Goal: Task Accomplishment & Management: Use online tool/utility

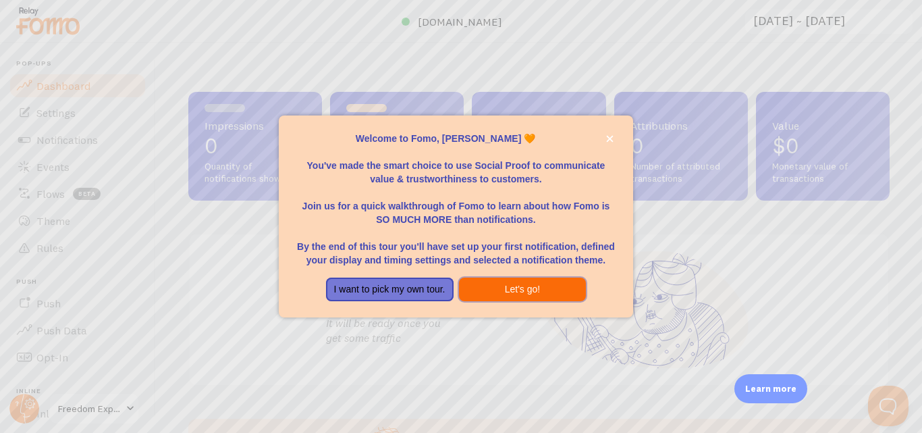
click at [507, 292] on button "Let's go!" at bounding box center [523, 289] width 128 height 24
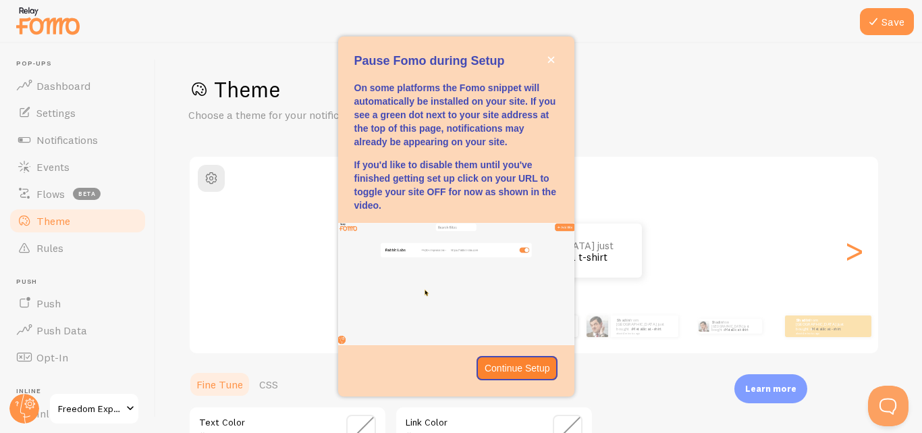
click at [170, 171] on div "Save Theme Choose a theme for your notifications Classic Shadin from Bangladesh…" at bounding box center [539, 237] width 766 height 389
click at [164, 139] on div "Save Theme Choose a theme for your notifications Classic Shadin from Bangladesh…" at bounding box center [539, 237] width 766 height 389
click at [547, 59] on icon "close," at bounding box center [550, 59] width 7 height 7
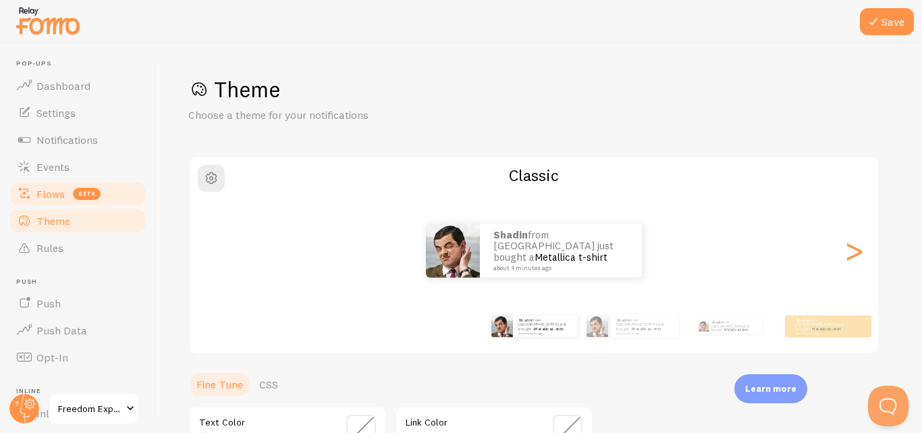
click at [92, 194] on span "beta" at bounding box center [87, 194] width 28 height 12
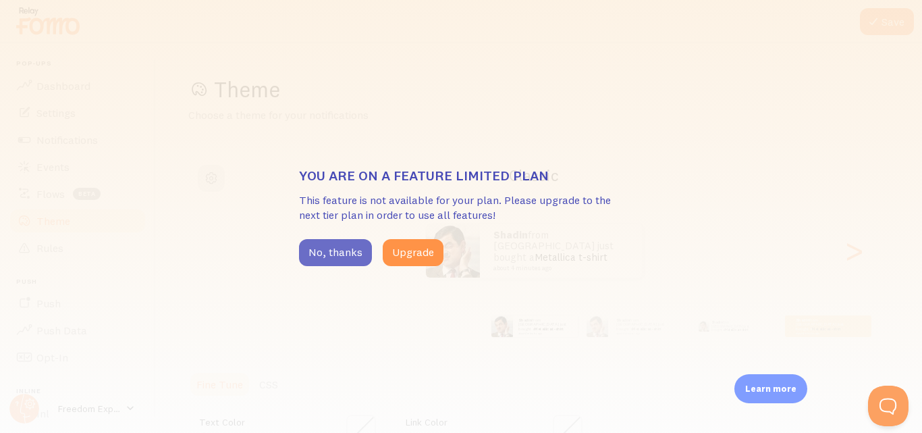
click at [356, 254] on button "No, thanks" at bounding box center [335, 252] width 73 height 27
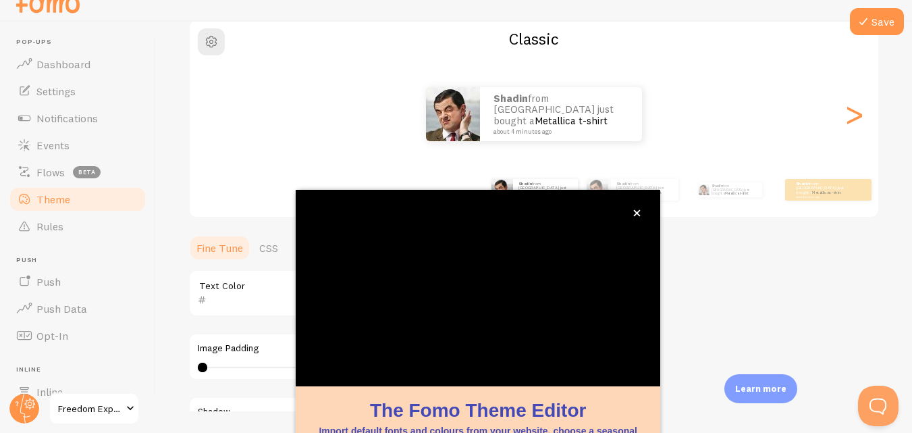
scroll to position [146, 0]
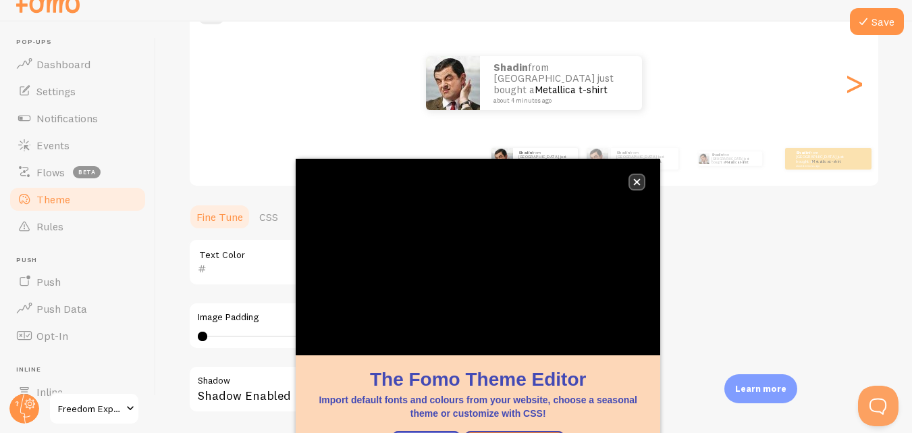
click at [637, 180] on icon "close," at bounding box center [636, 181] width 7 height 7
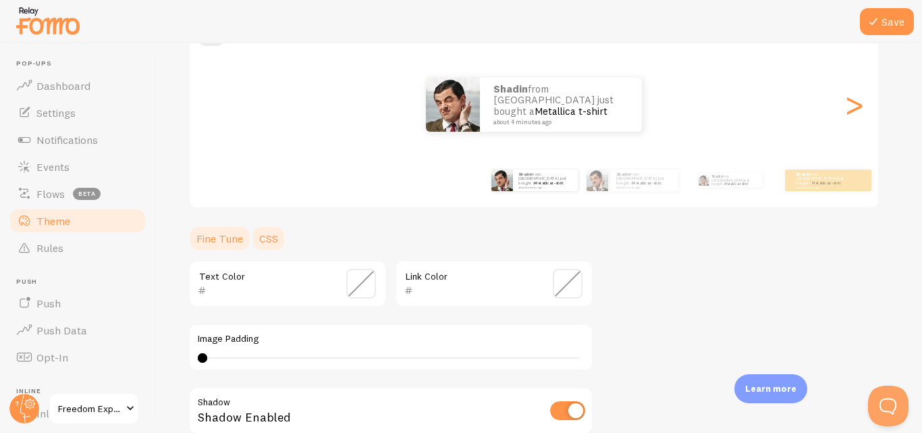
click at [263, 236] on link "CSS" at bounding box center [268, 238] width 35 height 27
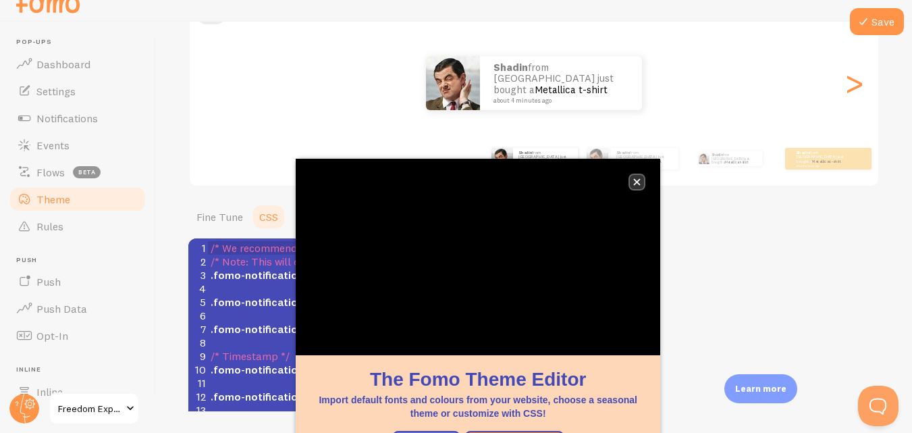
click at [642, 181] on button "close," at bounding box center [637, 182] width 14 height 14
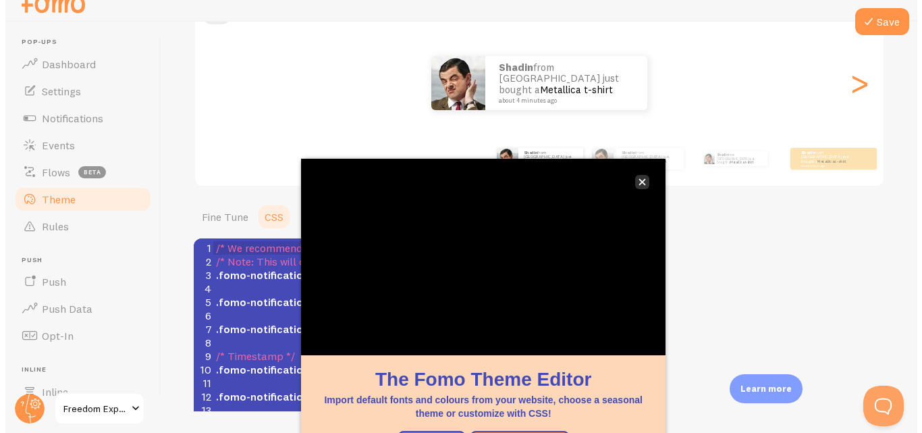
scroll to position [0, 0]
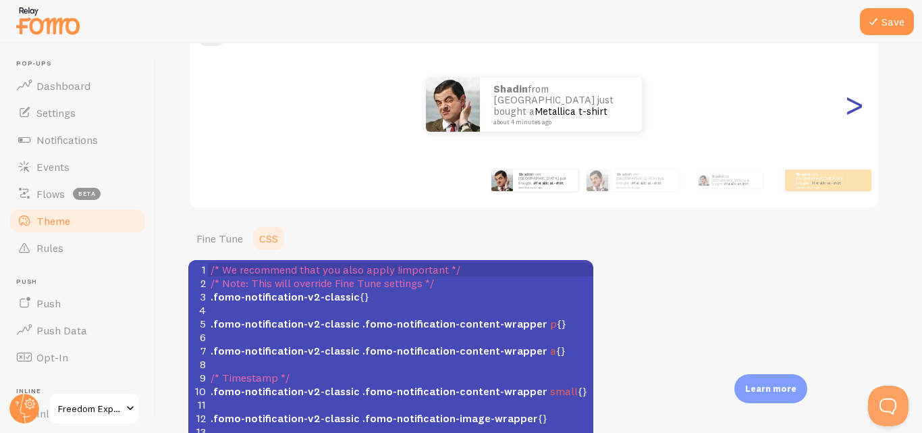
click at [858, 110] on div ">" at bounding box center [854, 104] width 16 height 97
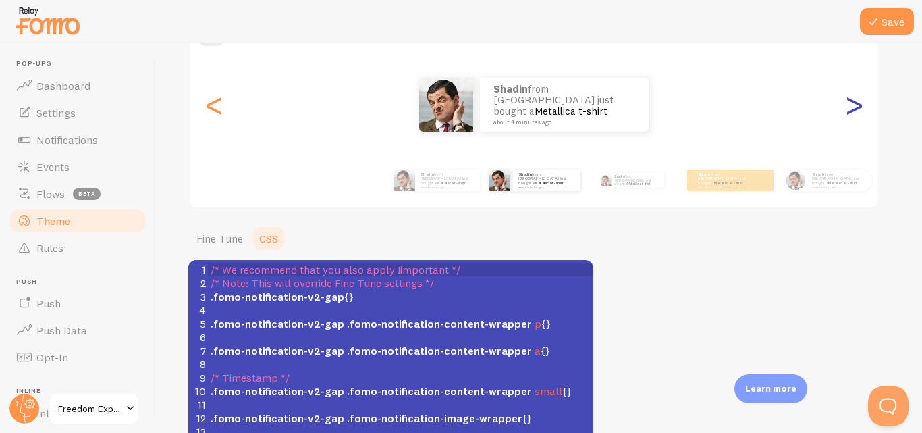
click at [858, 110] on div ">" at bounding box center [854, 104] width 16 height 97
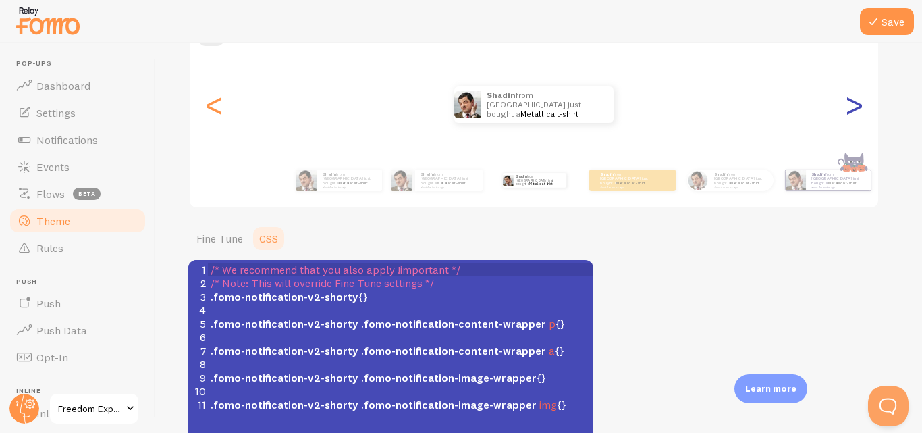
click at [858, 110] on div ">" at bounding box center [854, 104] width 16 height 97
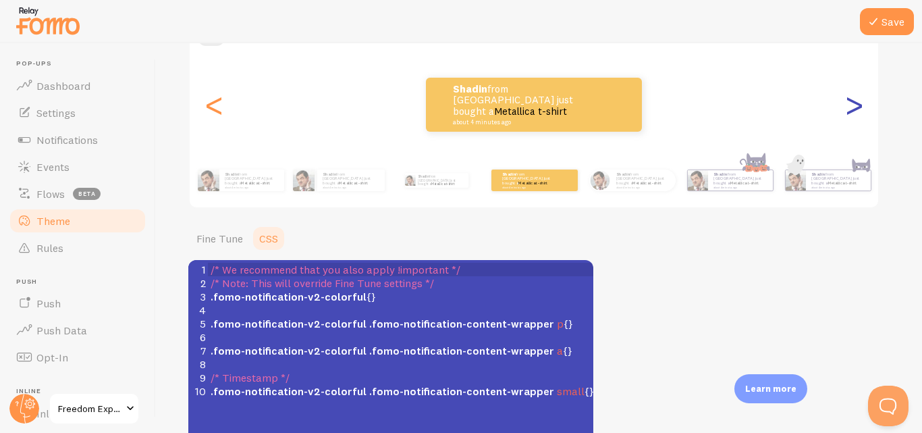
click at [858, 110] on div ">" at bounding box center [854, 104] width 16 height 97
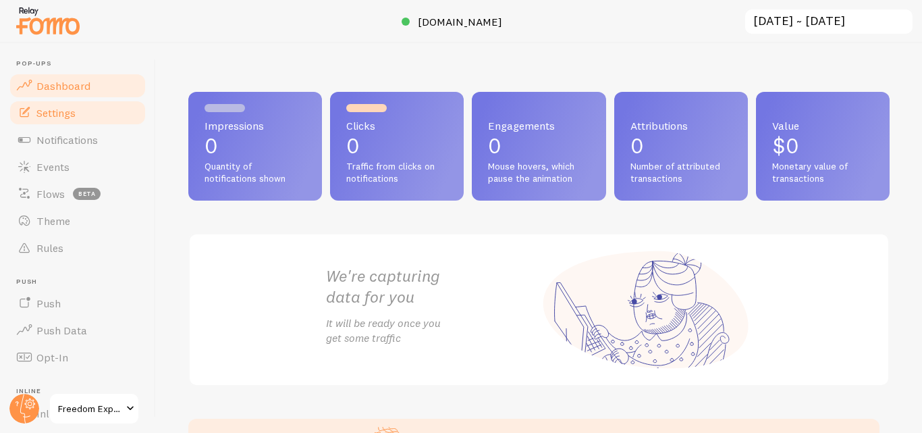
click at [51, 110] on span "Settings" at bounding box center [55, 112] width 39 height 13
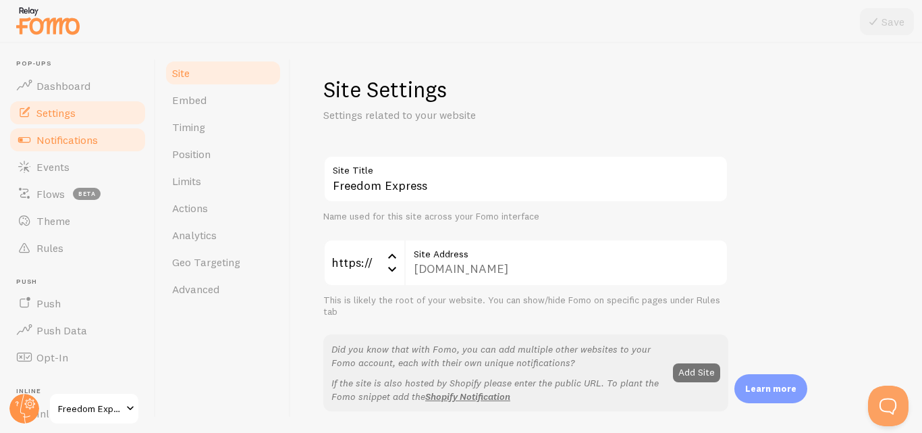
click at [50, 148] on link "Notifications" at bounding box center [77, 139] width 139 height 27
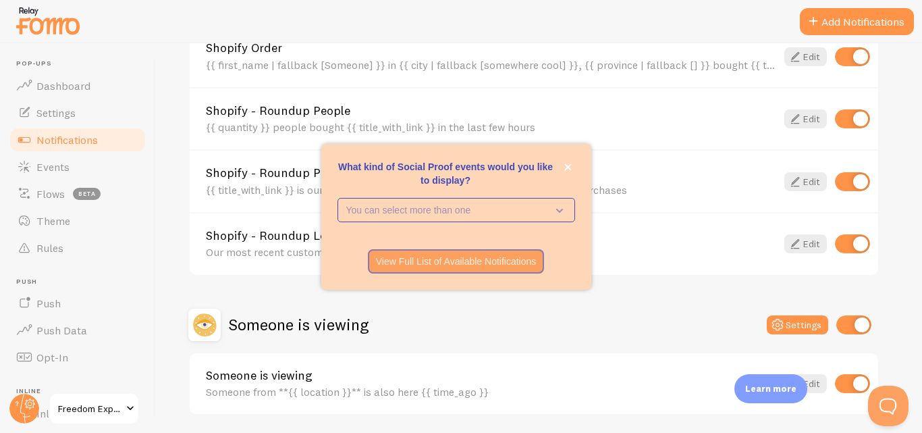
scroll to position [655, 0]
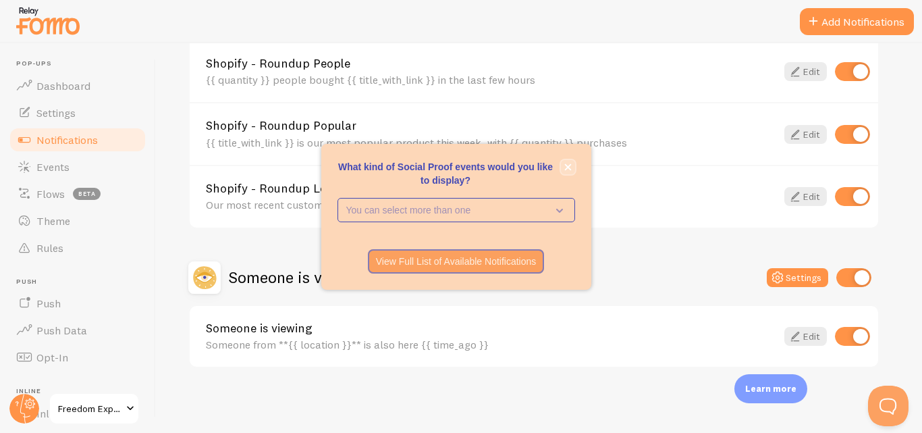
click at [565, 168] on icon "close," at bounding box center [567, 166] width 7 height 7
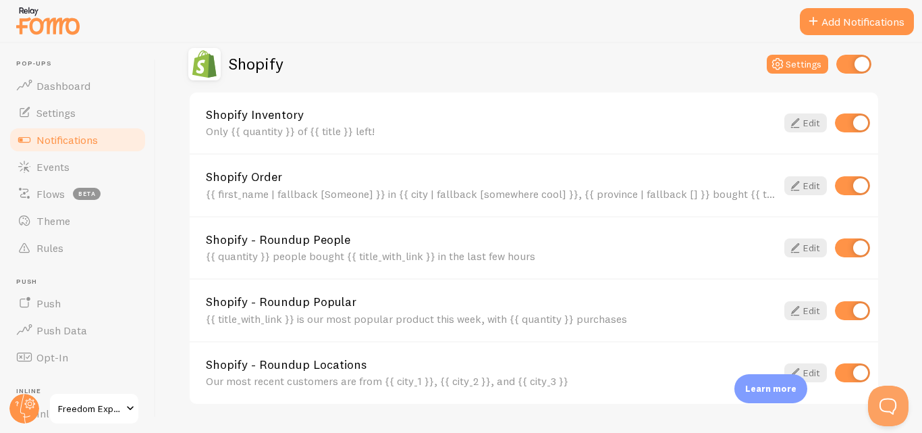
scroll to position [452, 0]
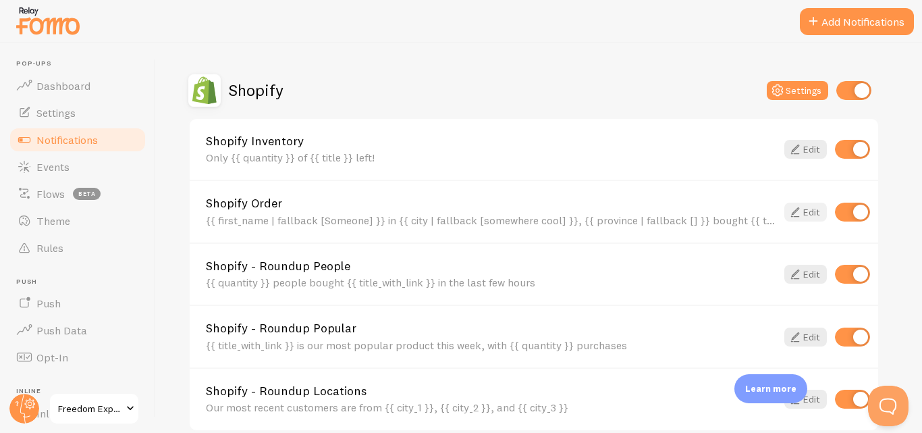
click at [789, 209] on icon at bounding box center [795, 212] width 16 height 16
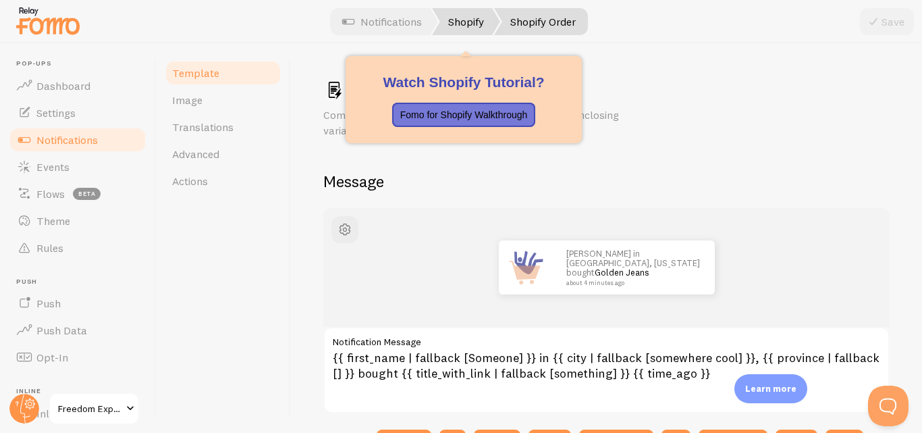
click at [478, 27] on link "Shopify" at bounding box center [466, 21] width 68 height 27
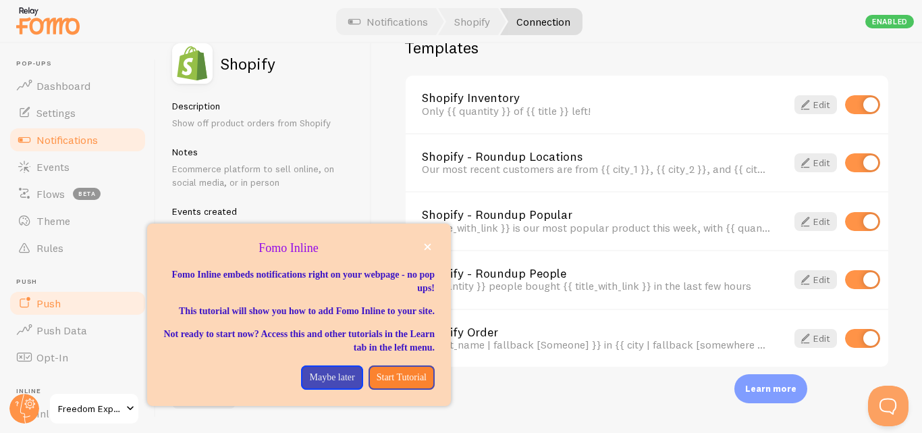
click at [56, 308] on span "Push" at bounding box center [48, 302] width 24 height 13
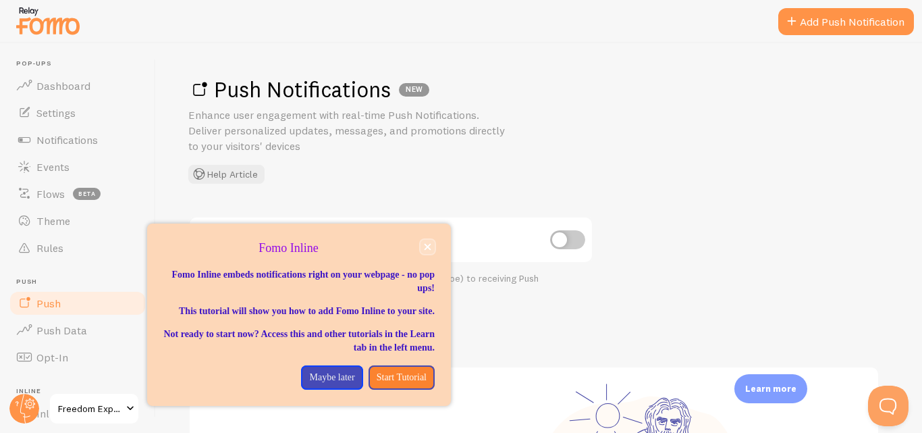
click at [424, 249] on icon "close," at bounding box center [427, 246] width 7 height 7
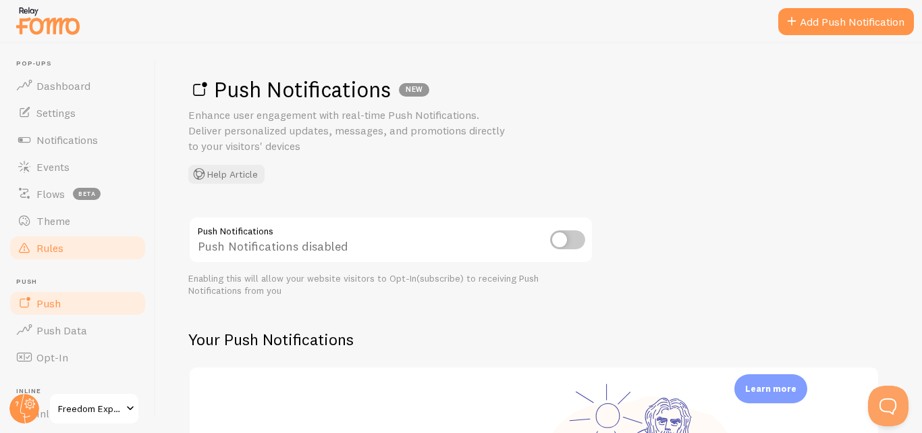
click at [40, 252] on span "Rules" at bounding box center [49, 247] width 27 height 13
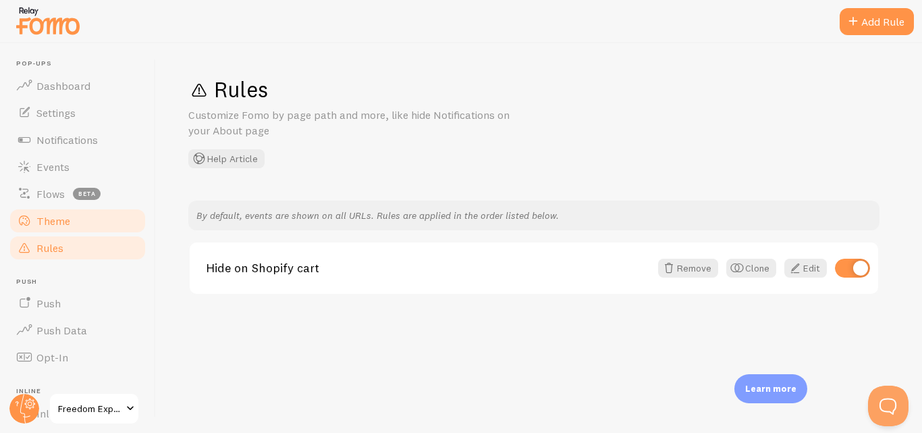
click at [84, 232] on link "Theme" at bounding box center [77, 220] width 139 height 27
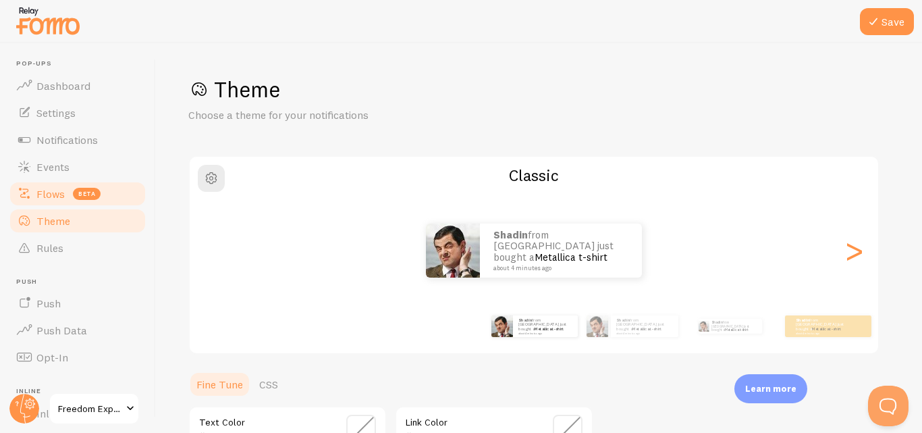
click at [59, 201] on link "Flows beta" at bounding box center [77, 193] width 139 height 27
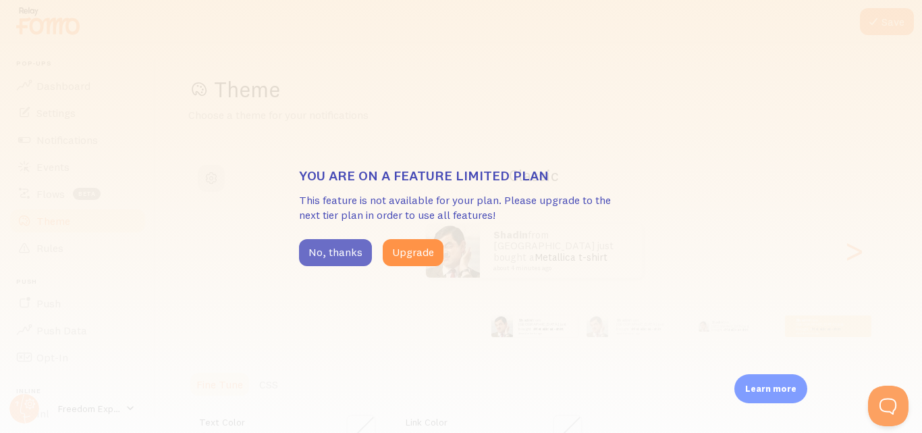
click at [314, 248] on button "No, thanks" at bounding box center [335, 252] width 73 height 27
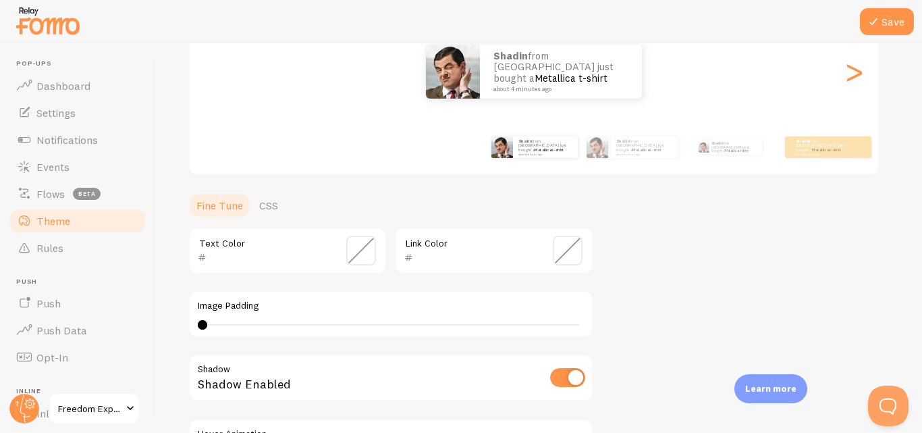
scroll to position [202, 0]
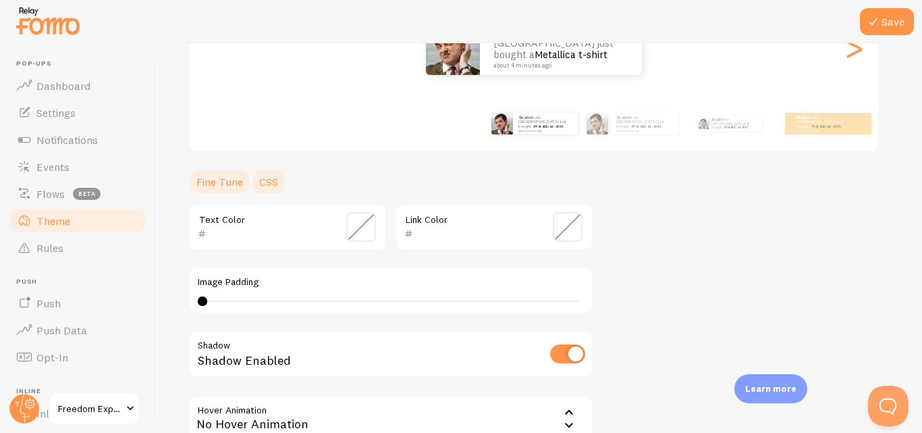
click at [265, 189] on link "CSS" at bounding box center [268, 181] width 35 height 27
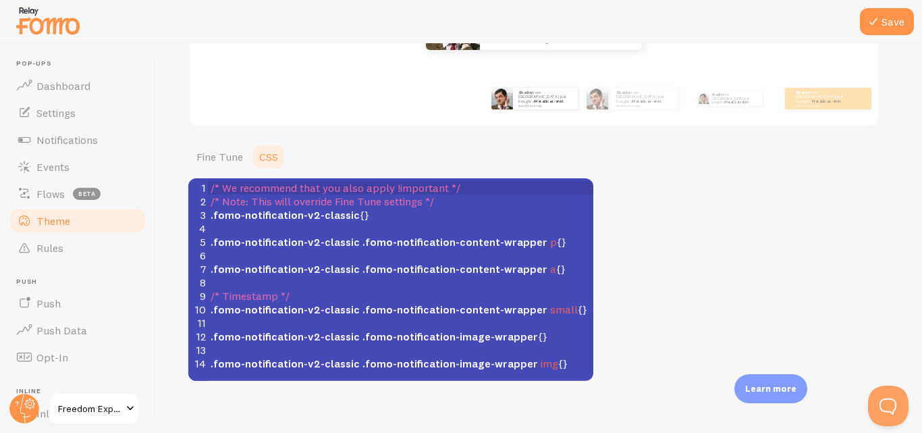
scroll to position [240, 0]
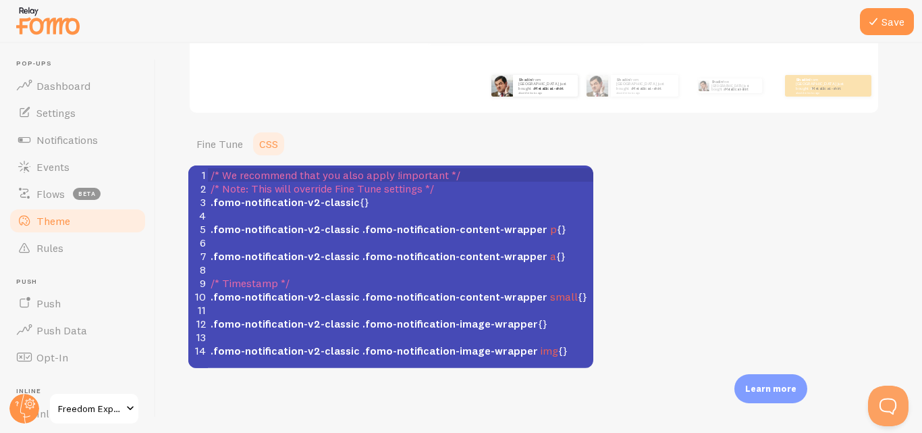
click at [230, 116] on div "Theme Choose a theme for your notifications Classic Shadin from Bangladesh just…" at bounding box center [538, 101] width 701 height 532
click at [222, 143] on link "Fine Tune" at bounding box center [219, 143] width 63 height 27
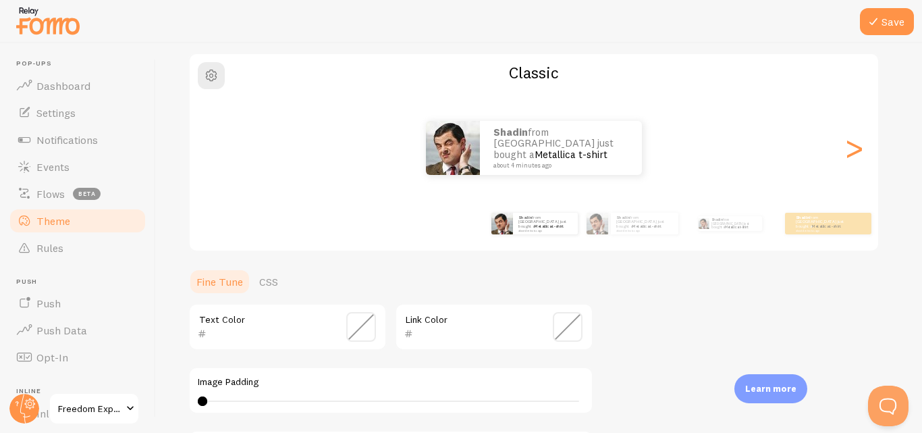
scroll to position [78, 0]
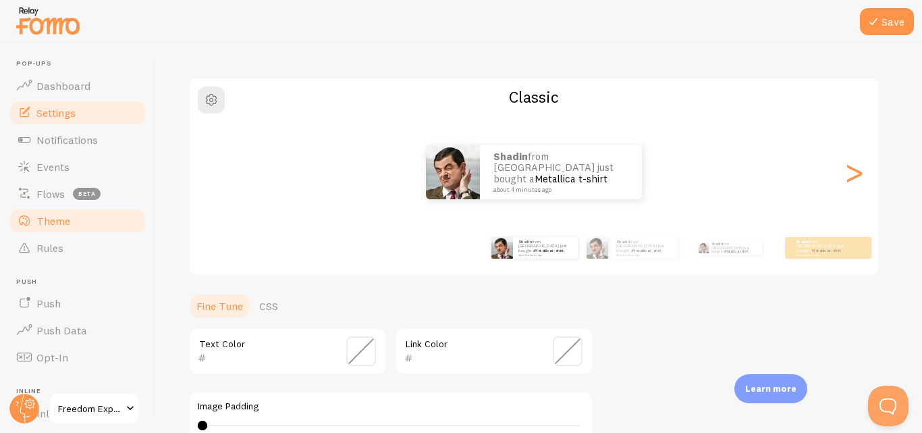
click at [49, 115] on span "Settings" at bounding box center [55, 112] width 39 height 13
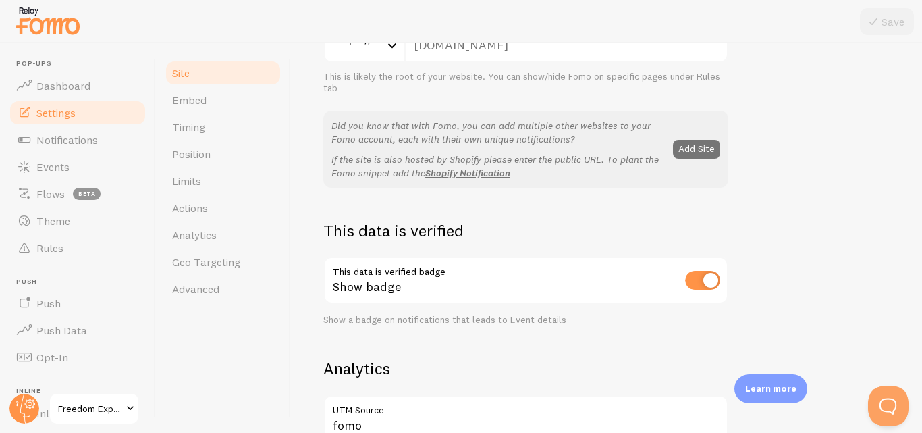
scroll to position [167, 0]
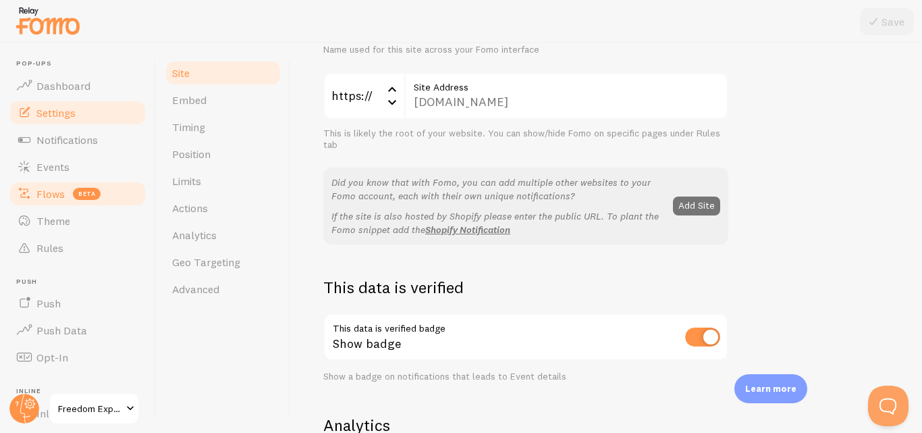
click at [82, 191] on span "beta" at bounding box center [87, 194] width 28 height 12
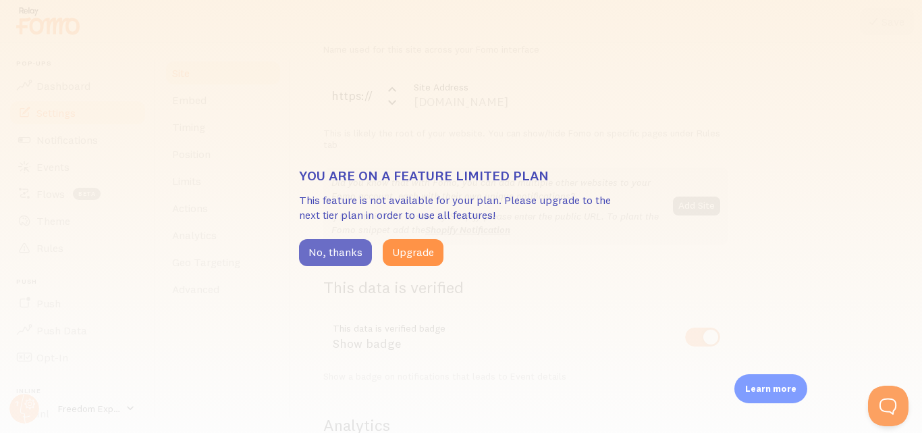
click at [322, 252] on button "No, thanks" at bounding box center [335, 252] width 73 height 27
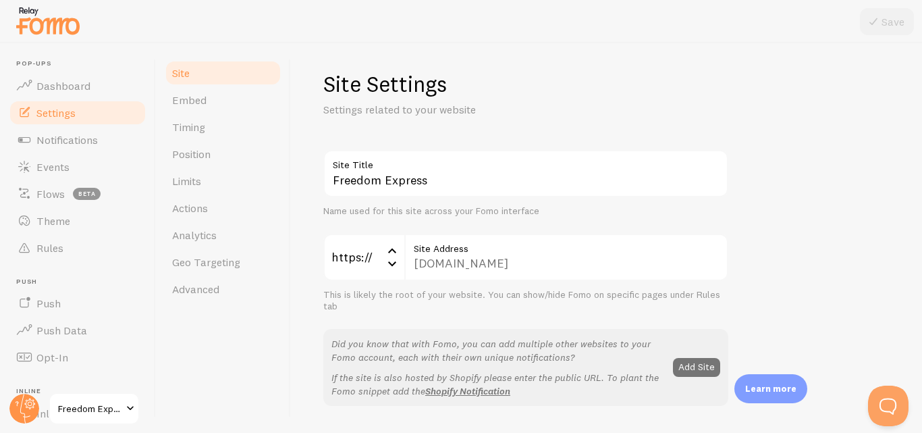
scroll to position [0, 0]
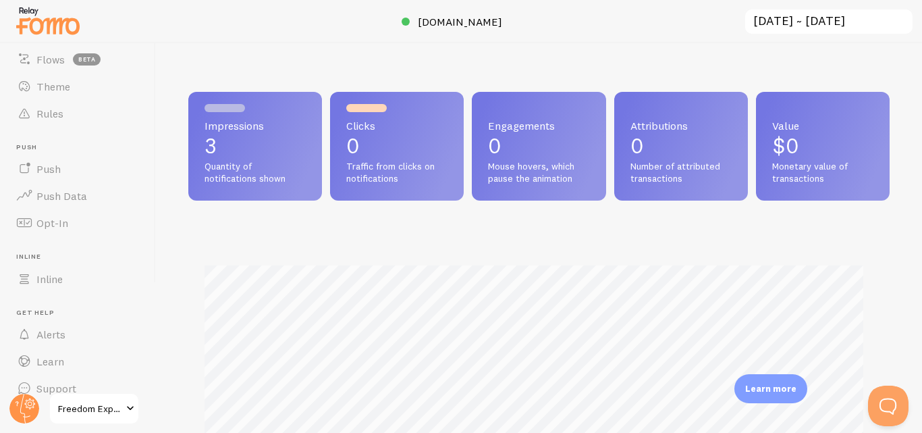
scroll to position [152, 0]
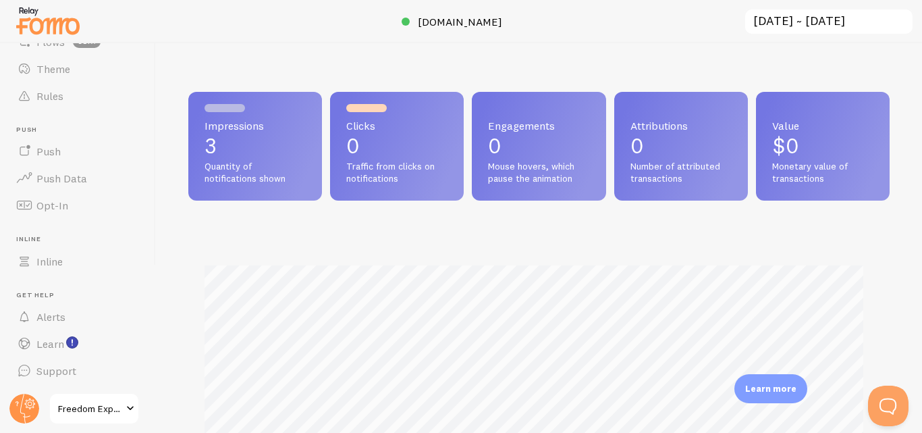
click at [132, 404] on span at bounding box center [130, 408] width 16 height 16
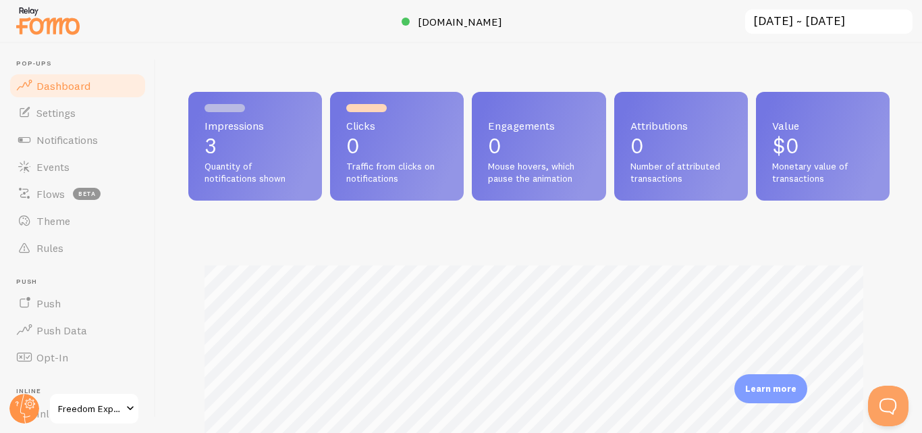
scroll to position [354, 691]
click at [85, 121] on link "Settings" at bounding box center [77, 112] width 139 height 27
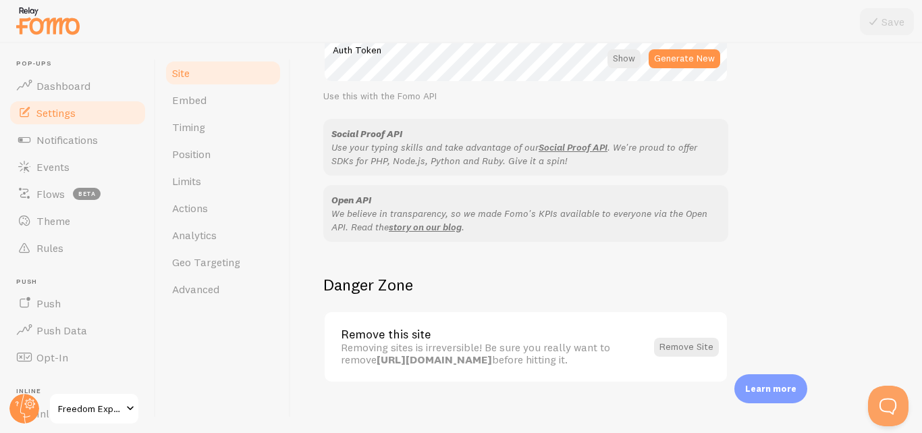
scroll to position [842, 0]
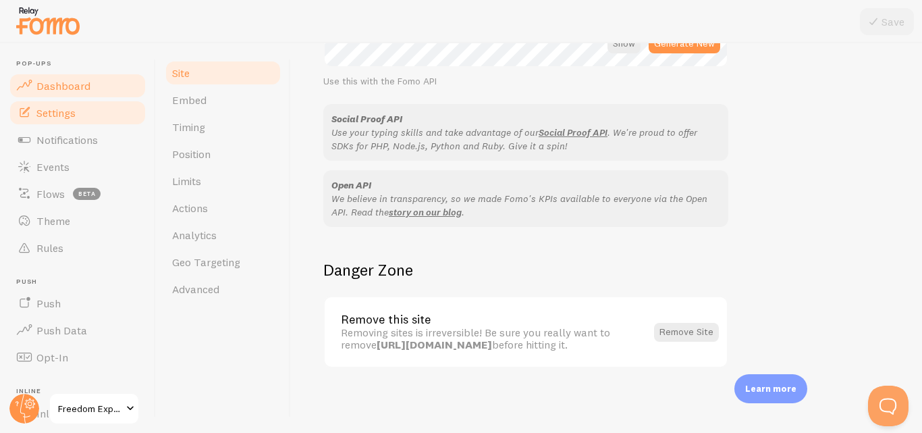
click at [60, 91] on span "Dashboard" at bounding box center [63, 85] width 54 height 13
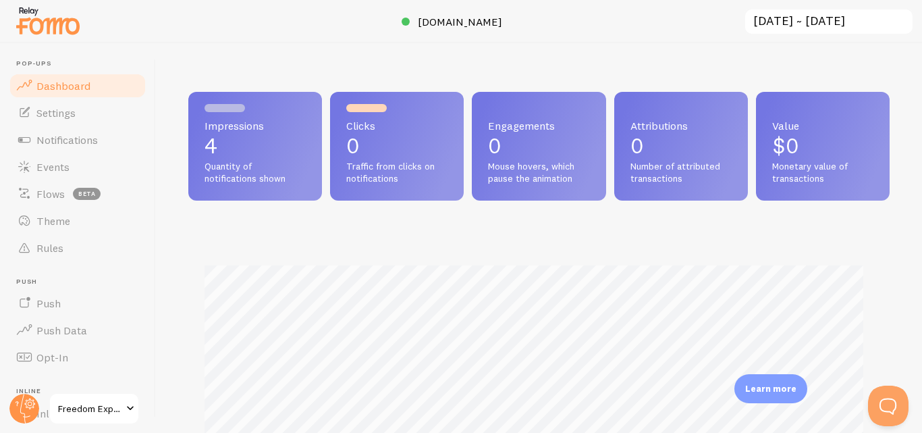
scroll to position [354, 691]
click at [63, 253] on link "Rules" at bounding box center [77, 247] width 139 height 27
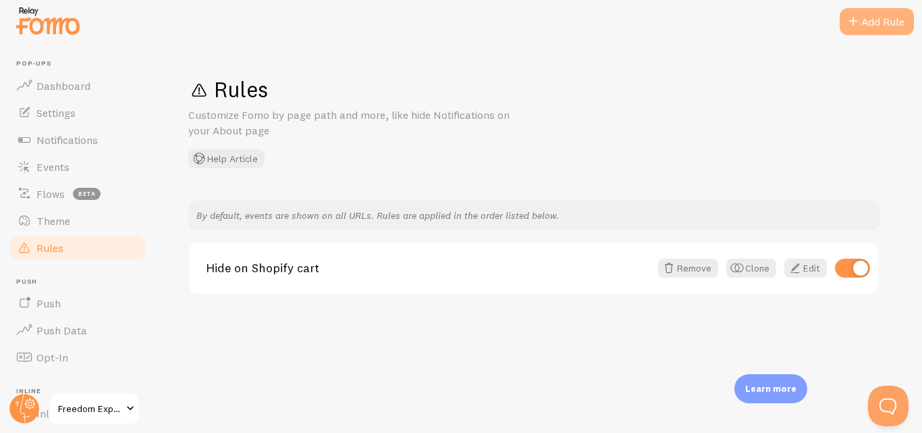
click at [872, 29] on div "Add Rule" at bounding box center [876, 21] width 74 height 27
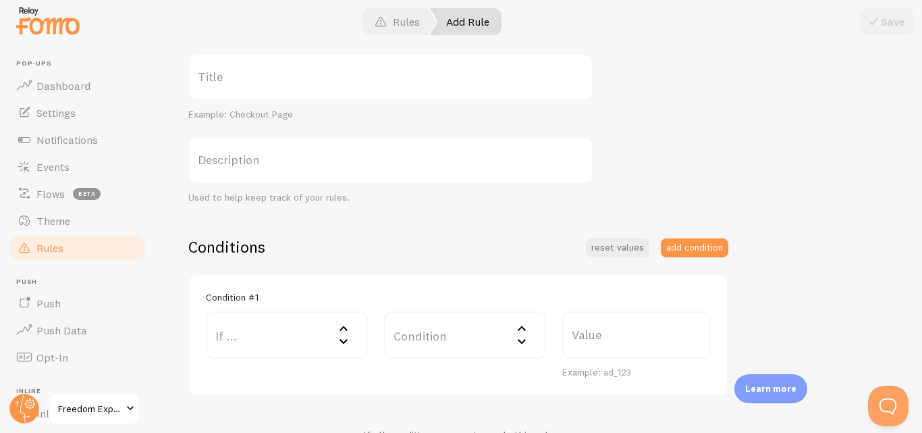
scroll to position [202, 0]
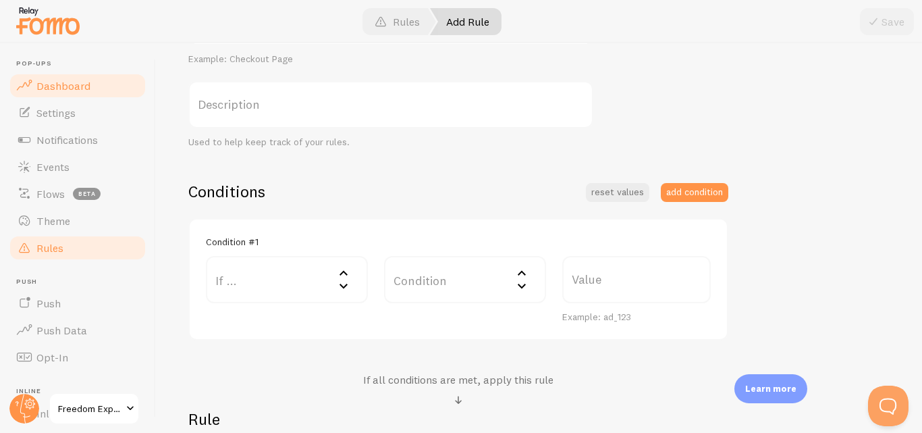
click at [100, 82] on link "Dashboard" at bounding box center [77, 85] width 139 height 27
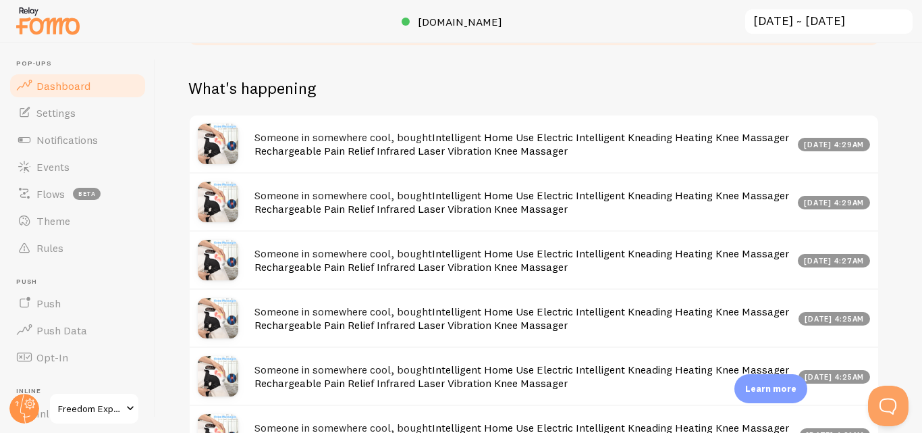
scroll to position [606, 0]
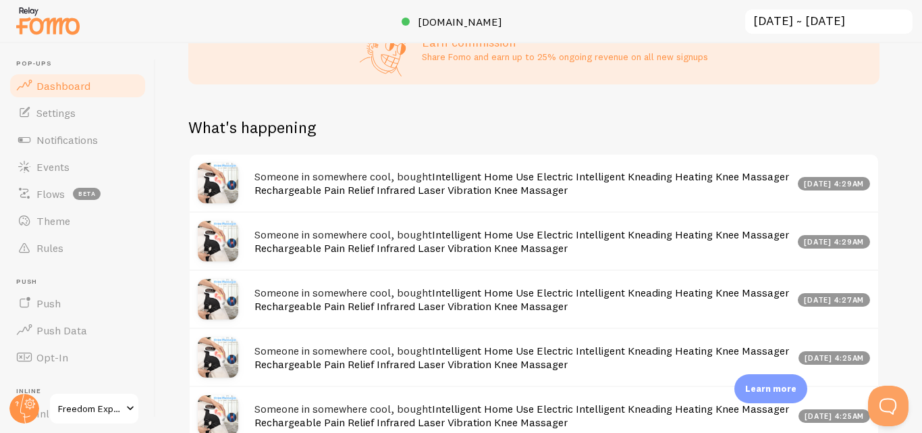
click at [487, 207] on div "Someone in somewhere cool, bought Intelligent Home Use Electric Intelligent Kne…" at bounding box center [534, 183] width 688 height 57
click at [478, 190] on link "Intelligent Home Use Electric Intelligent Kneading Heating Knee Massager Rechar…" at bounding box center [521, 183] width 534 height 28
